Goal: Information Seeking & Learning: Learn about a topic

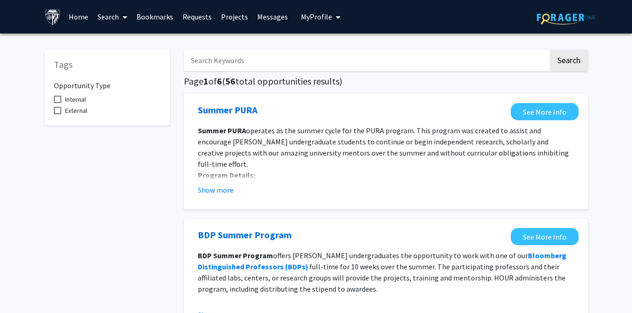
click at [79, 96] on span "Internal" at bounding box center [75, 99] width 21 height 11
click at [58, 103] on input "Internal" at bounding box center [57, 103] width 0 height 0
checkbox input "true"
click at [79, 108] on span "External" at bounding box center [76, 110] width 22 height 11
click at [58, 114] on input "External" at bounding box center [57, 114] width 0 height 0
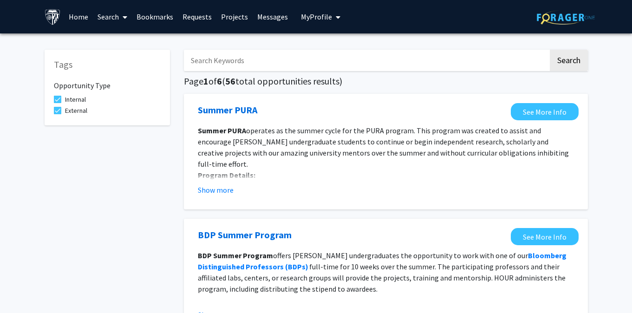
click at [79, 108] on span "External" at bounding box center [76, 110] width 22 height 11
click at [58, 114] on input "External" at bounding box center [57, 114] width 0 height 0
checkbox input "false"
click at [80, 98] on span "Internal" at bounding box center [75, 99] width 21 height 11
click at [58, 103] on input "Internal" at bounding box center [57, 103] width 0 height 0
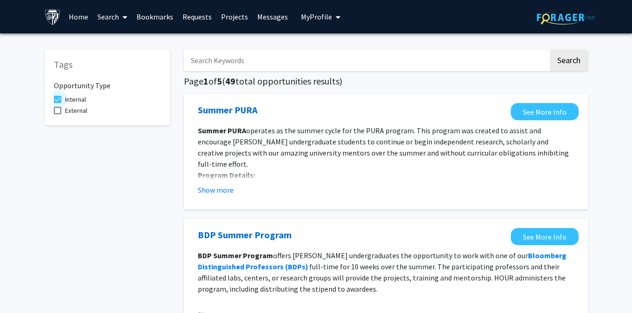
checkbox input "false"
click at [124, 16] on icon at bounding box center [125, 16] width 5 height 7
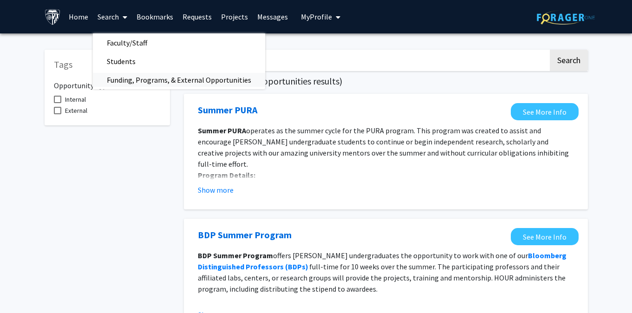
click at [147, 77] on span "Funding, Programs, & External Opportunities" at bounding box center [179, 80] width 172 height 19
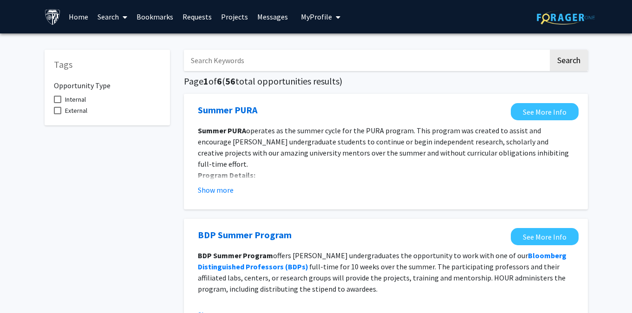
click at [124, 19] on icon at bounding box center [125, 16] width 5 height 7
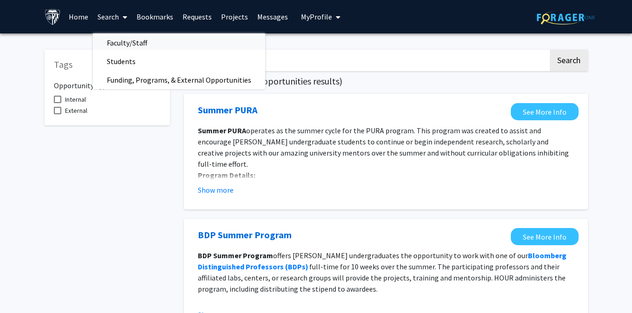
click at [124, 39] on span "Faculty/Staff" at bounding box center [127, 42] width 68 height 19
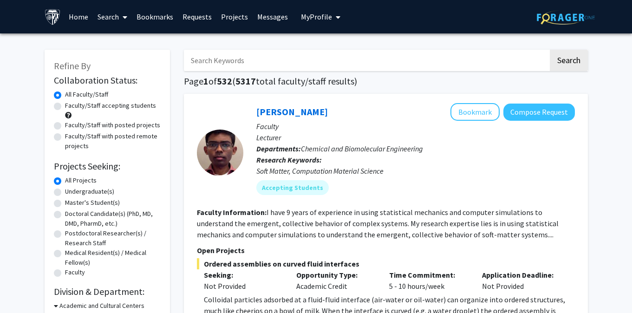
click at [108, 144] on label "Faculty/Staff with posted remote projects" at bounding box center [113, 141] width 96 height 20
click at [71, 137] on input "Faculty/Staff with posted remote projects" at bounding box center [68, 134] width 6 height 6
radio input "true"
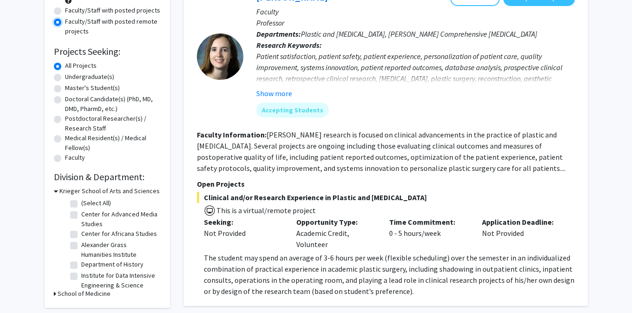
scroll to position [116, 0]
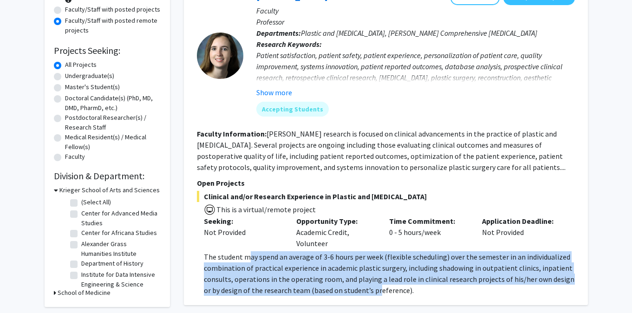
drag, startPoint x: 245, startPoint y: 257, endPoint x: 369, endPoint y: 287, distance: 127.7
click at [369, 287] on span "The student may spend an average of 3-6 hours per week (flexible scheduling) ov…" at bounding box center [389, 273] width 371 height 43
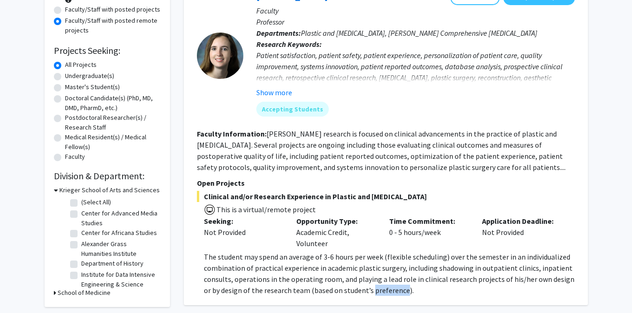
click at [369, 287] on span "The student may spend an average of 3-6 hours per week (flexible scheduling) ov…" at bounding box center [389, 273] width 371 height 43
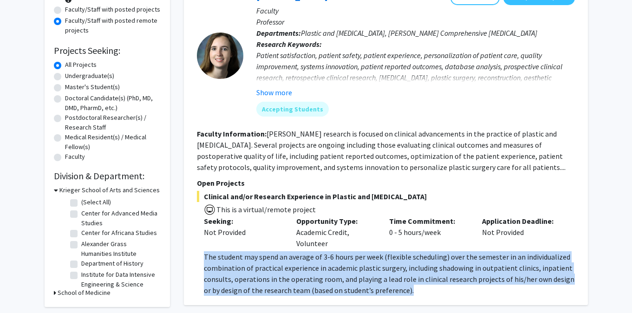
click at [369, 287] on span "The student may spend an average of 3-6 hours per week (flexible scheduling) ov…" at bounding box center [389, 273] width 371 height 43
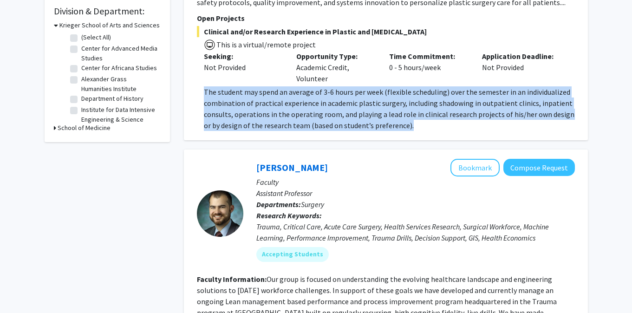
scroll to position [365, 0]
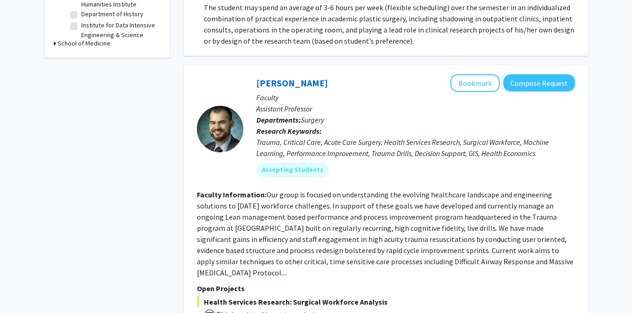
click at [371, 221] on fg-read-more "Our group is focused on understanding the evolving healthcare landscape and eng…" at bounding box center [385, 233] width 377 height 87
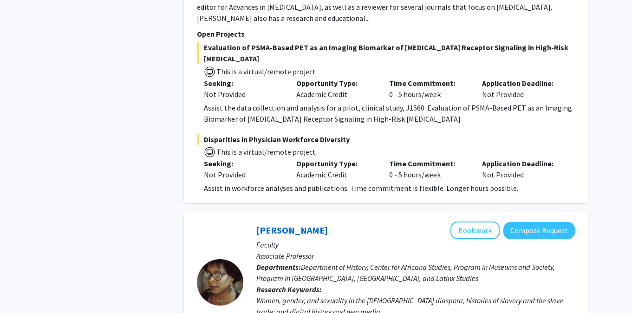
scroll to position [980, 0]
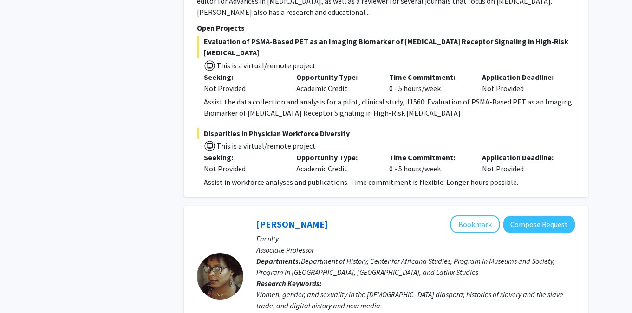
click at [376, 256] on span "Department of History, Center for Africana Studies, Program in Museums and Soci…" at bounding box center [405, 266] width 299 height 20
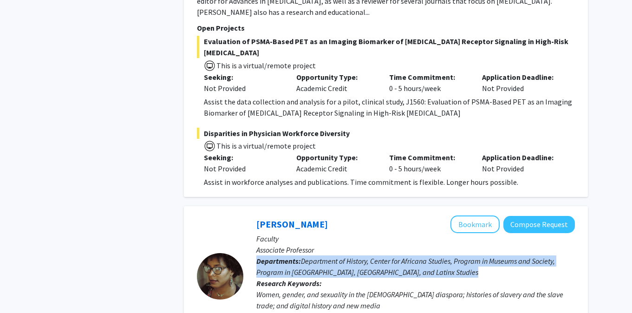
click at [376, 256] on span "Department of History, Center for Africana Studies, Program in Museums and Soci…" at bounding box center [405, 266] width 299 height 20
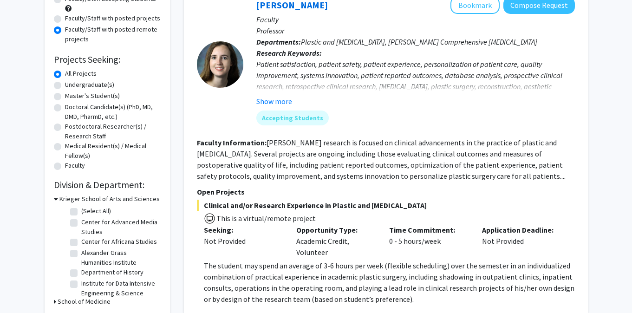
scroll to position [0, 0]
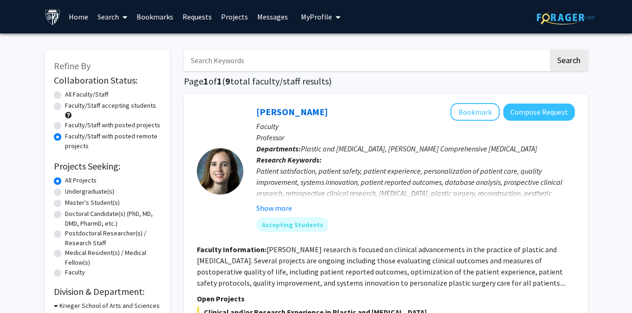
click at [319, 148] on span "Plastic and [MEDICAL_DATA], [PERSON_NAME] Comprehensive [MEDICAL_DATA]" at bounding box center [419, 148] width 236 height 9
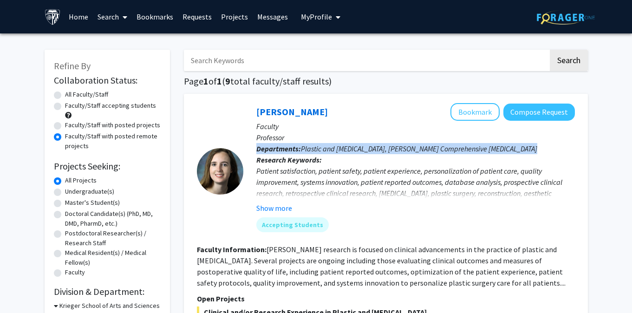
click at [319, 148] on span "Plastic and [MEDICAL_DATA], [PERSON_NAME] Comprehensive [MEDICAL_DATA]" at bounding box center [419, 148] width 236 height 9
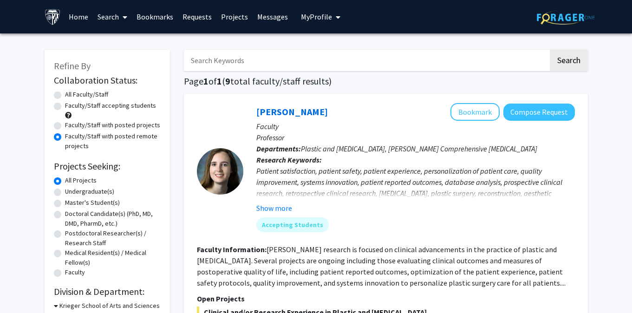
click at [316, 157] on b "Research Keywords:" at bounding box center [288, 159] width 65 height 9
click at [321, 174] on div "Patient satisfaction, patient safety, patient experience, personalization of pa…" at bounding box center [415, 193] width 319 height 56
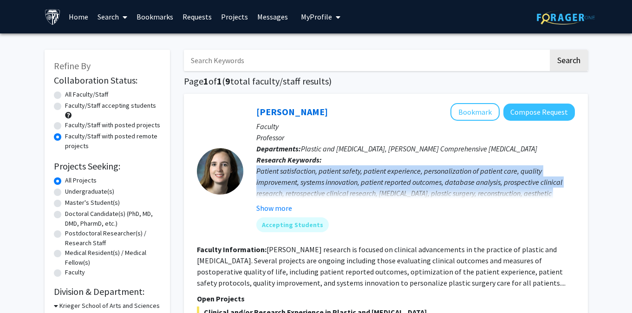
click at [321, 174] on div "Patient satisfaction, patient safety, patient experience, personalization of pa…" at bounding box center [415, 193] width 319 height 56
click at [277, 205] on button "Show more" at bounding box center [274, 207] width 36 height 11
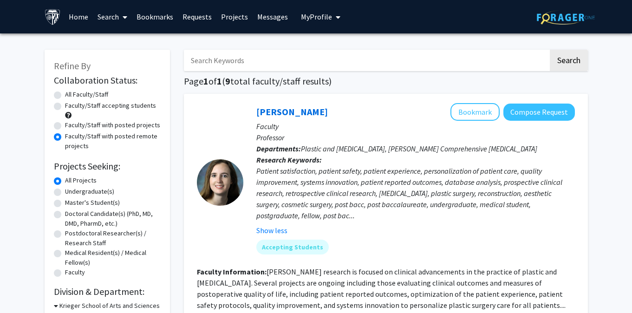
click at [288, 163] on b "Research Keywords:" at bounding box center [288, 159] width 65 height 9
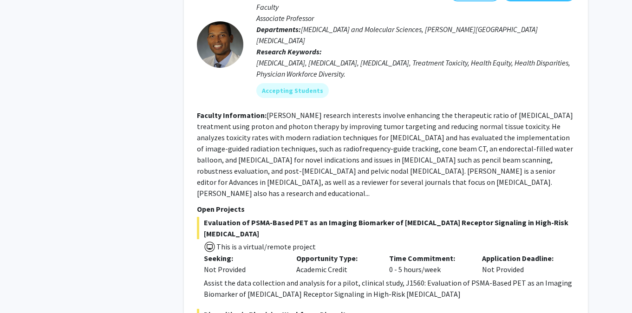
scroll to position [861, 0]
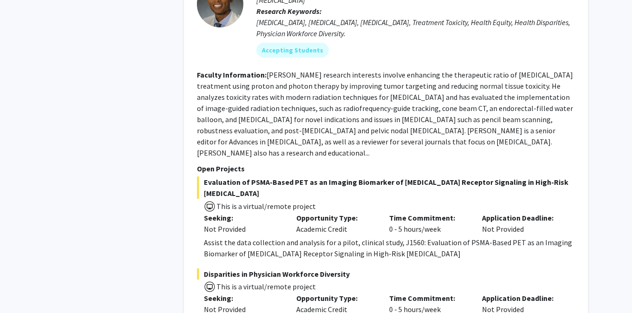
click at [287, 92] on fg-read-more "[PERSON_NAME] research interests involve enhancing the therapeutic ratio of [ME…" at bounding box center [385, 113] width 376 height 87
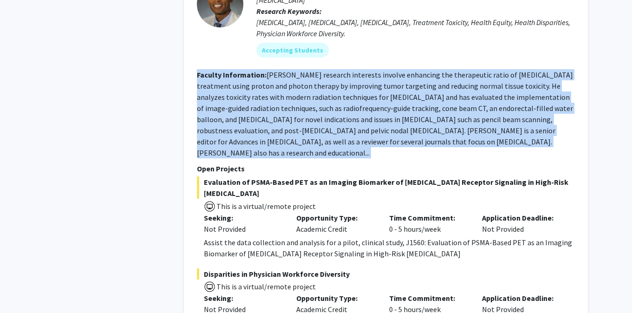
click at [287, 92] on fg-read-more "[PERSON_NAME] research interests involve enhancing the therapeutic ratio of [ME…" at bounding box center [385, 113] width 376 height 87
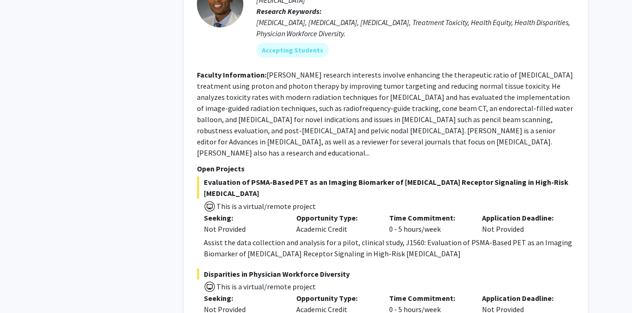
click at [272, 176] on span "Evaluation of PSMA-Based PET as an Imaging Biomarker of [MEDICAL_DATA] Receptor…" at bounding box center [386, 187] width 378 height 22
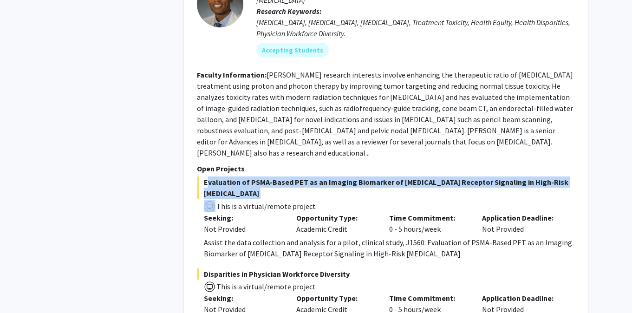
click at [272, 176] on span "Evaluation of PSMA-Based PET as an Imaging Biomarker of [MEDICAL_DATA] Receptor…" at bounding box center [386, 187] width 378 height 22
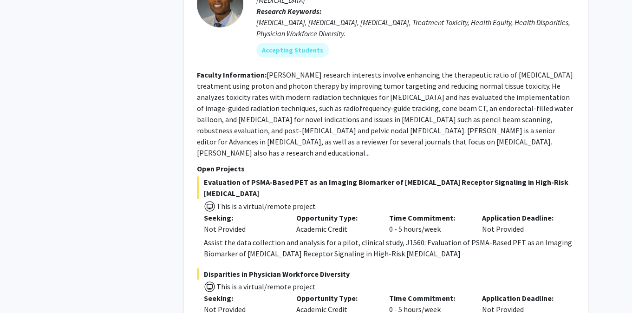
click at [267, 202] on span "This is a virtual/remote project" at bounding box center [265, 206] width 100 height 9
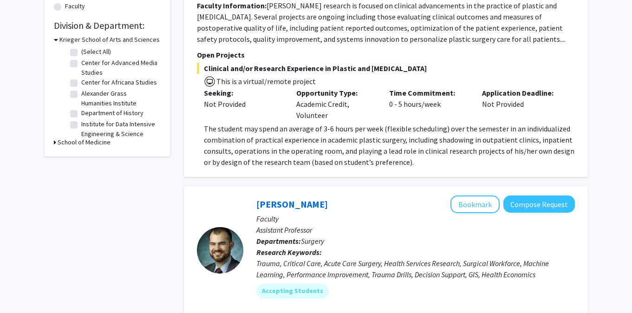
scroll to position [0, 0]
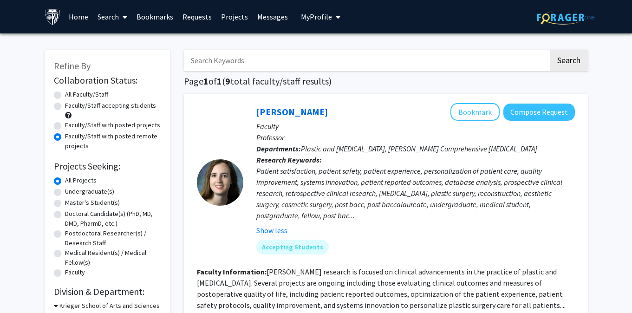
click at [367, 149] on span "Plastic and [MEDICAL_DATA], [PERSON_NAME] Comprehensive [MEDICAL_DATA]" at bounding box center [419, 148] width 236 height 9
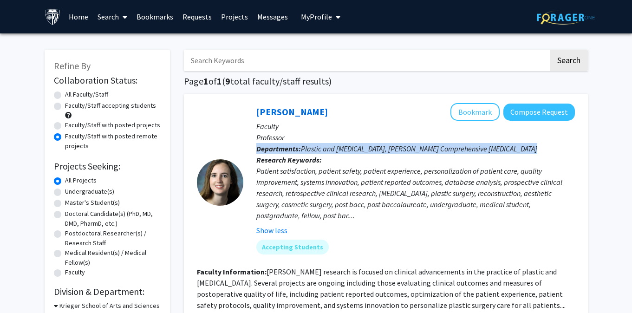
click at [367, 149] on span "Plastic and [MEDICAL_DATA], [PERSON_NAME] Comprehensive [MEDICAL_DATA]" at bounding box center [419, 148] width 236 height 9
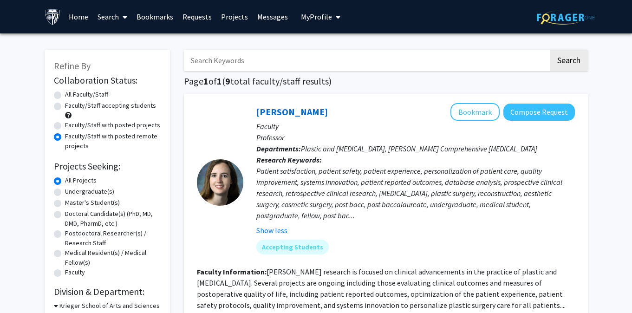
click at [358, 208] on div "Patient satisfaction, patient safety, patient experience, personalization of pa…" at bounding box center [415, 193] width 319 height 56
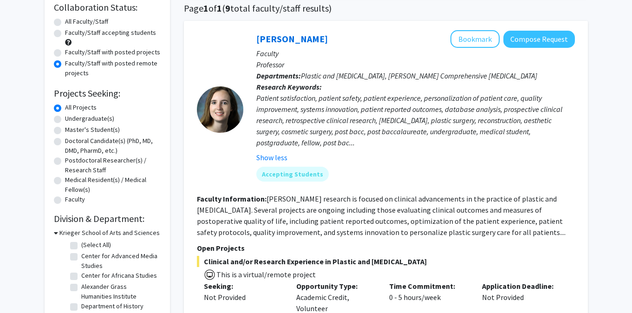
scroll to position [75, 0]
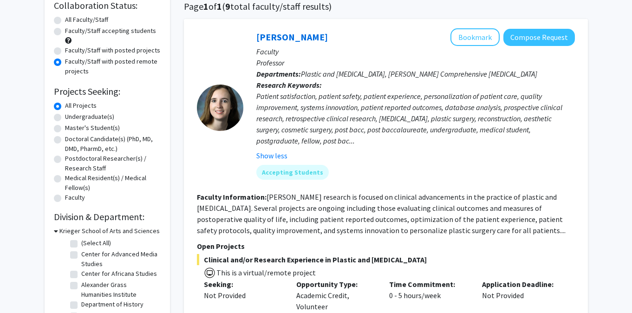
drag, startPoint x: 339, startPoint y: 63, endPoint x: 369, endPoint y: 175, distance: 115.3
click at [369, 175] on div "[PERSON_NAME] Bookmark Compose Request Faculty Professor Departments: Plastic a…" at bounding box center [409, 107] width 332 height 158
click at [369, 175] on div "Accepting Students" at bounding box center [415, 172] width 322 height 19
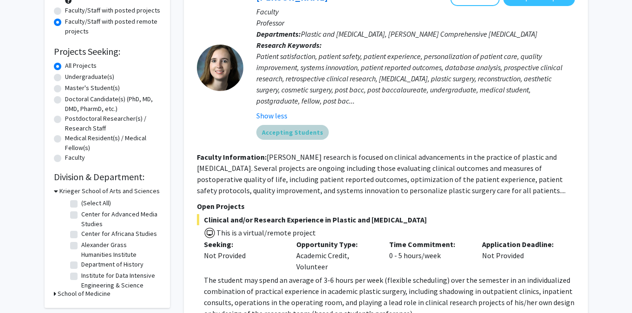
scroll to position [128, 0]
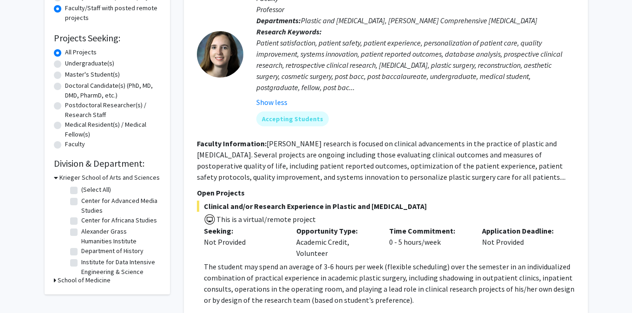
click at [369, 175] on fg-read-more "[PERSON_NAME] research is focused on clinical advancements in the practice of p…" at bounding box center [381, 160] width 369 height 43
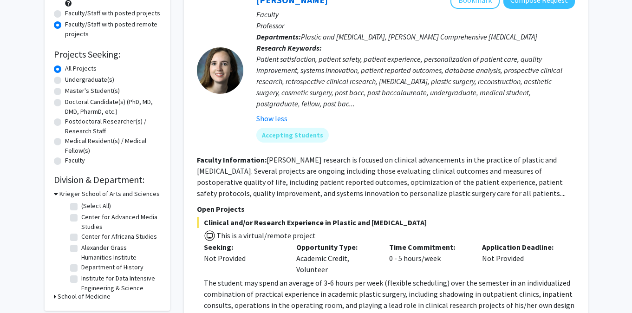
scroll to position [0, 0]
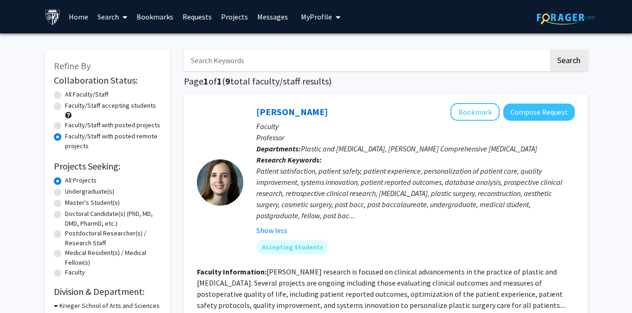
click at [272, 17] on link "Messages" at bounding box center [273, 16] width 40 height 33
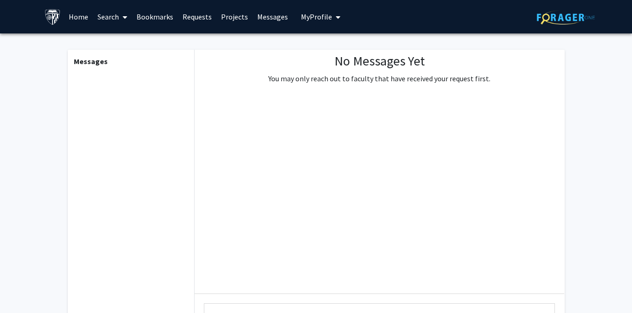
click at [314, 78] on p "You may only reach out to faculty that have received your request first." at bounding box center [379, 78] width 222 height 11
click at [280, 98] on div "No Messages Yet You may only reach out to faculty that have received your reque…" at bounding box center [380, 172] width 370 height 244
click at [312, 21] on button "My Profile" at bounding box center [320, 16] width 45 height 33
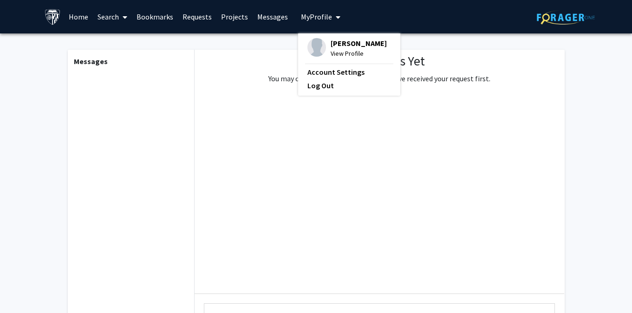
click at [202, 18] on link "Requests" at bounding box center [197, 16] width 39 height 33
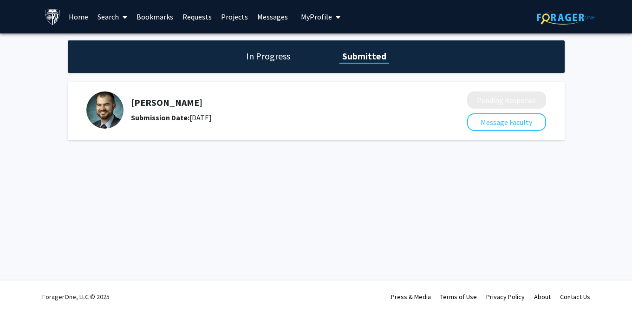
click at [143, 117] on b "Submission Date:" at bounding box center [160, 117] width 59 height 9
click at [143, 146] on div "In Progress Submitted [PERSON_NAME] Submission Date: [DATE] Pending Response Me…" at bounding box center [316, 99] width 632 height 132
click at [110, 111] on img at bounding box center [104, 109] width 37 height 37
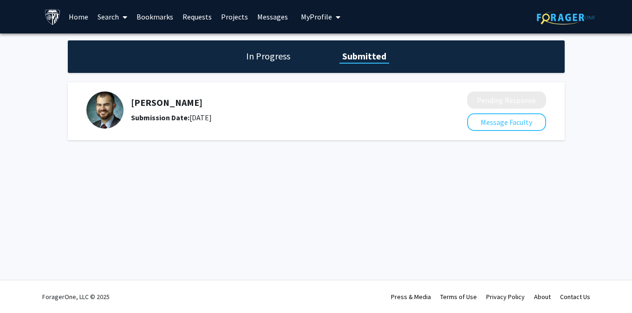
click at [148, 103] on h5 "[PERSON_NAME]" at bounding box center [274, 102] width 287 height 11
click at [235, 20] on link "Projects" at bounding box center [234, 16] width 36 height 33
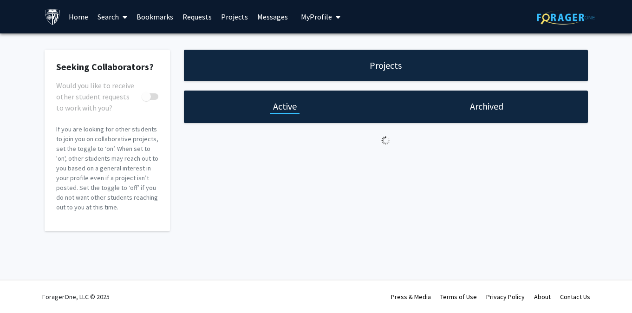
checkbox input "true"
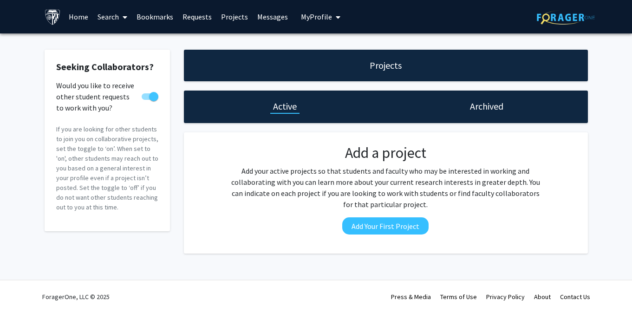
click at [120, 19] on span at bounding box center [123, 17] width 8 height 33
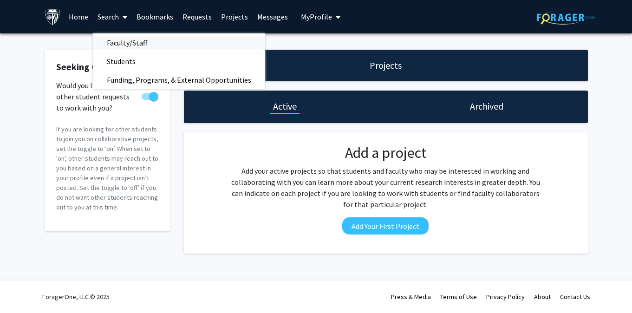
click at [120, 39] on span "Faculty/Staff" at bounding box center [127, 42] width 68 height 19
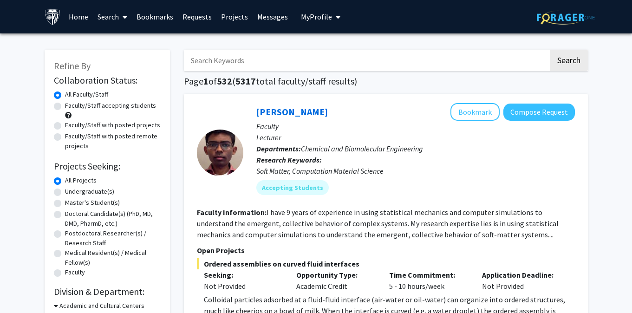
click at [79, 142] on label "Faculty/Staff with posted remote projects" at bounding box center [113, 141] width 96 height 20
click at [71, 137] on input "Faculty/Staff with posted remote projects" at bounding box center [68, 134] width 6 height 6
radio input "true"
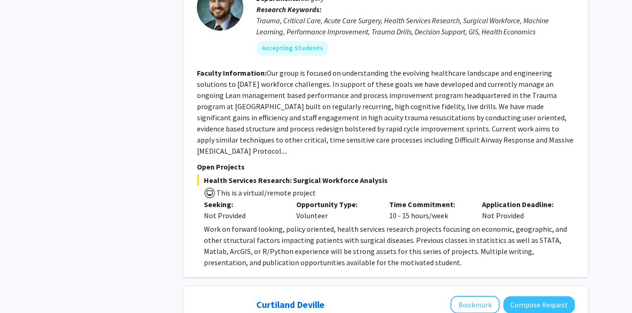
scroll to position [517, 0]
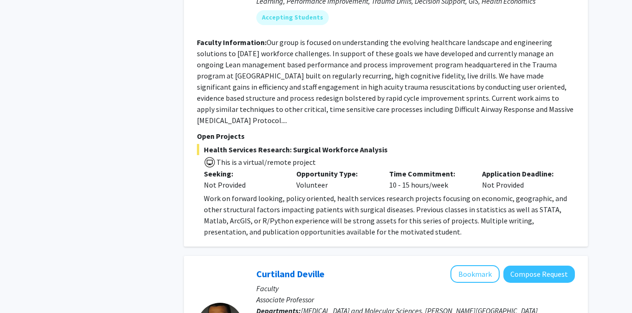
click at [225, 120] on fg-read-more "Our group is focused on understanding the evolving healthcare landscape and eng…" at bounding box center [385, 81] width 377 height 87
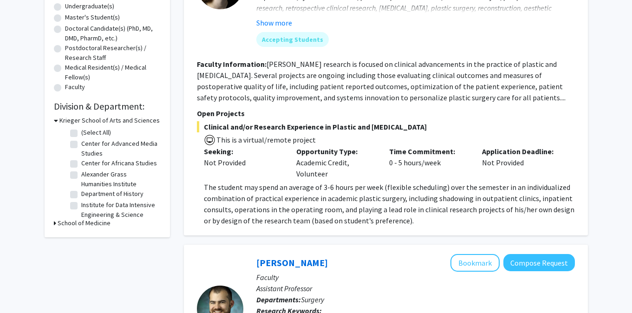
scroll to position [136, 0]
